Goal: Task Accomplishment & Management: Manage account settings

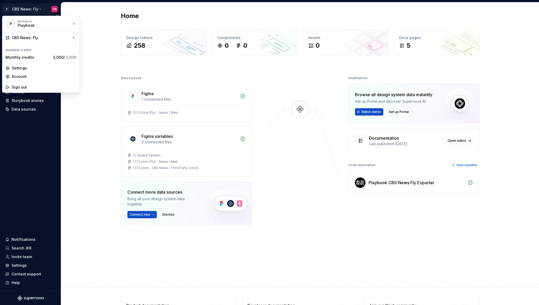
click at [29, 8] on html "P CBS News: Fly CN Home Documentation Analytics Code automation Design system d…" at bounding box center [269, 152] width 539 height 305
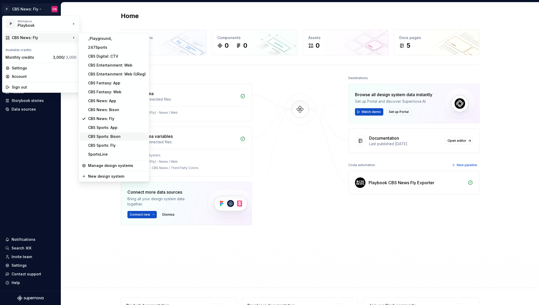
click at [103, 137] on div "CBS Sports: Bison" at bounding box center [117, 136] width 58 height 5
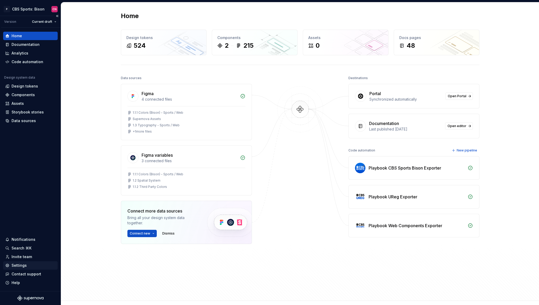
click at [28, 264] on div "Settings" at bounding box center [30, 265] width 50 height 5
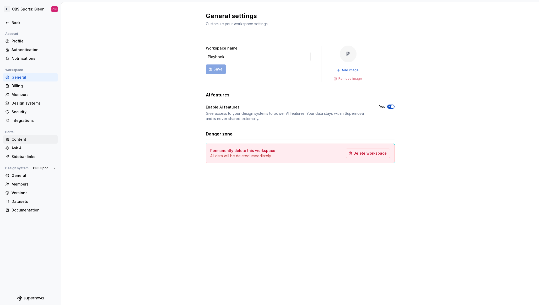
click at [33, 141] on div "Content" at bounding box center [34, 139] width 44 height 5
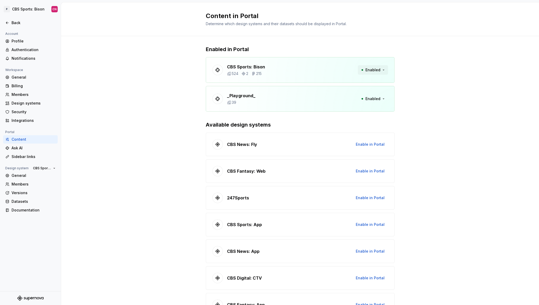
click at [376, 70] on span "Enabled" at bounding box center [373, 69] width 15 height 5
click at [117, 135] on div "Enabled in Portal CBS Sports: Bison 524 2 215 Enabled _Playground_ 39 Enabled A…" at bounding box center [300, 253] width 478 height 434
click at [25, 201] on div "Datasets" at bounding box center [34, 201] width 44 height 5
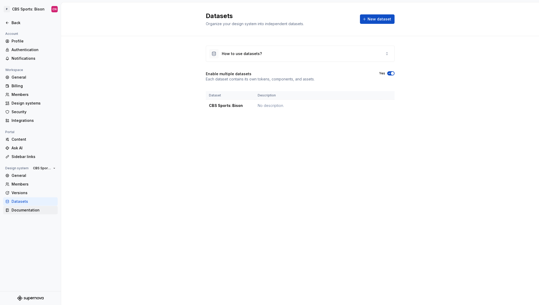
click at [14, 213] on div "Documentation" at bounding box center [34, 210] width 44 height 5
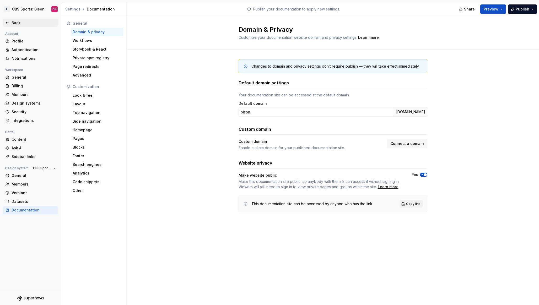
click at [15, 23] on div "Back" at bounding box center [34, 22] width 44 height 5
